Goal: Task Accomplishment & Management: Use online tool/utility

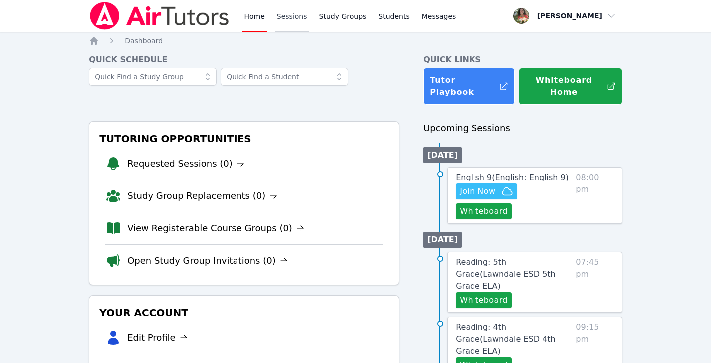
click at [286, 14] on link "Sessions" at bounding box center [292, 16] width 34 height 32
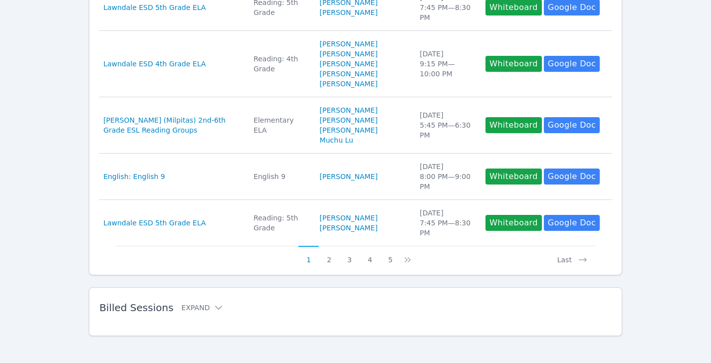
scroll to position [584, 0]
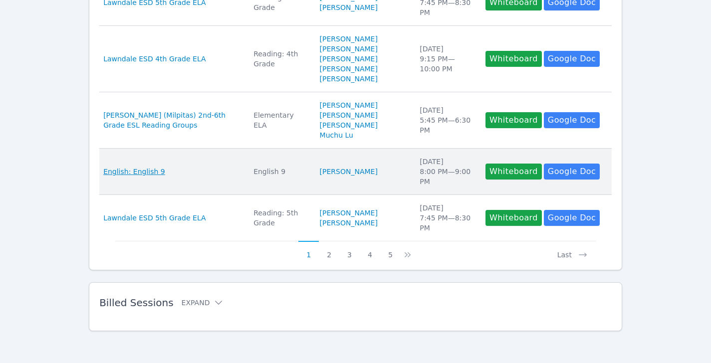
click at [113, 171] on span "English: English 9" at bounding box center [134, 172] width 62 height 10
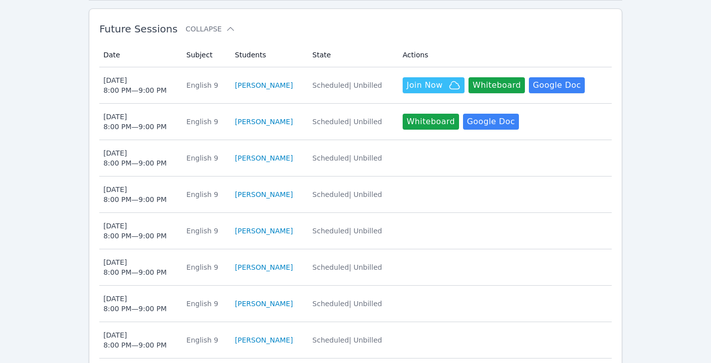
scroll to position [252, 0]
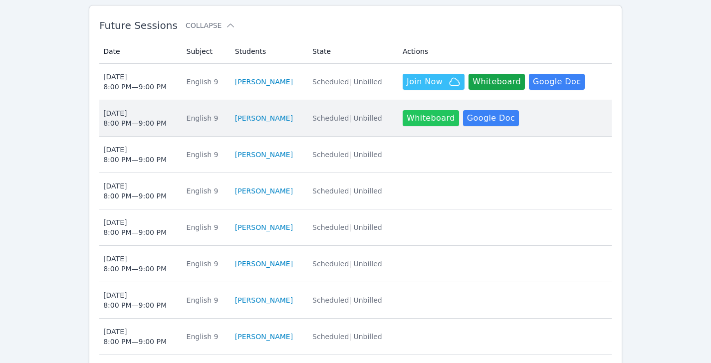
click at [408, 110] on button "Whiteboard" at bounding box center [431, 118] width 56 height 16
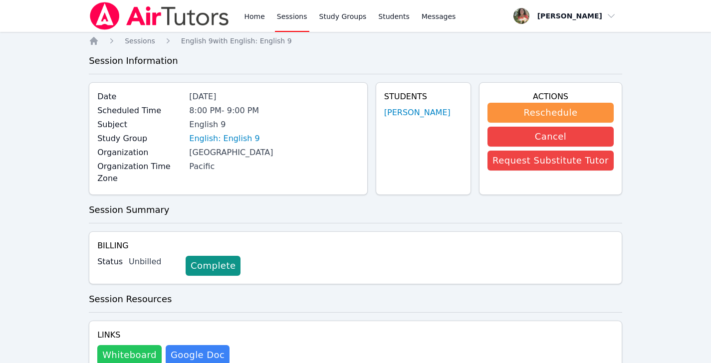
click at [133, 345] on button "Whiteboard" at bounding box center [129, 355] width 64 height 20
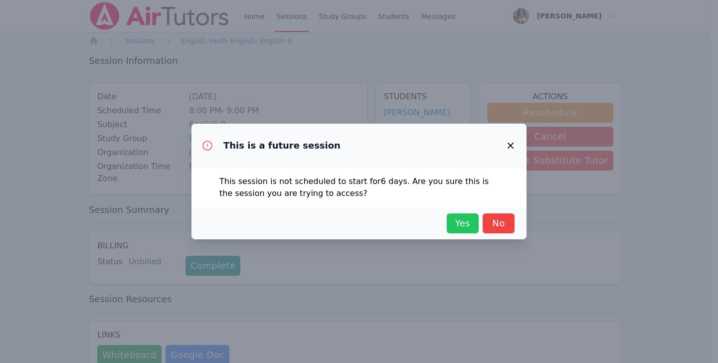
click at [456, 223] on span "Yes" at bounding box center [463, 223] width 22 height 14
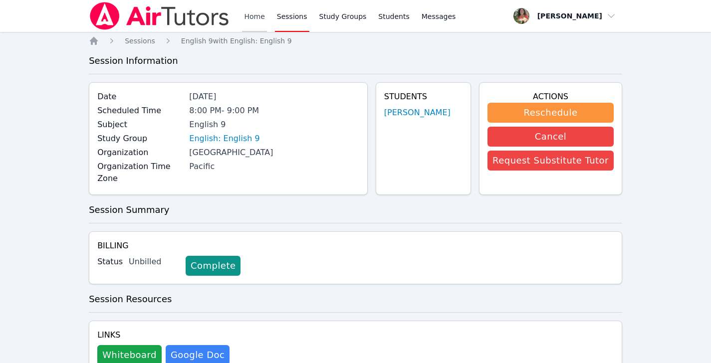
click at [246, 14] on link "Home" at bounding box center [254, 16] width 24 height 32
